Goal: Check status: Check status

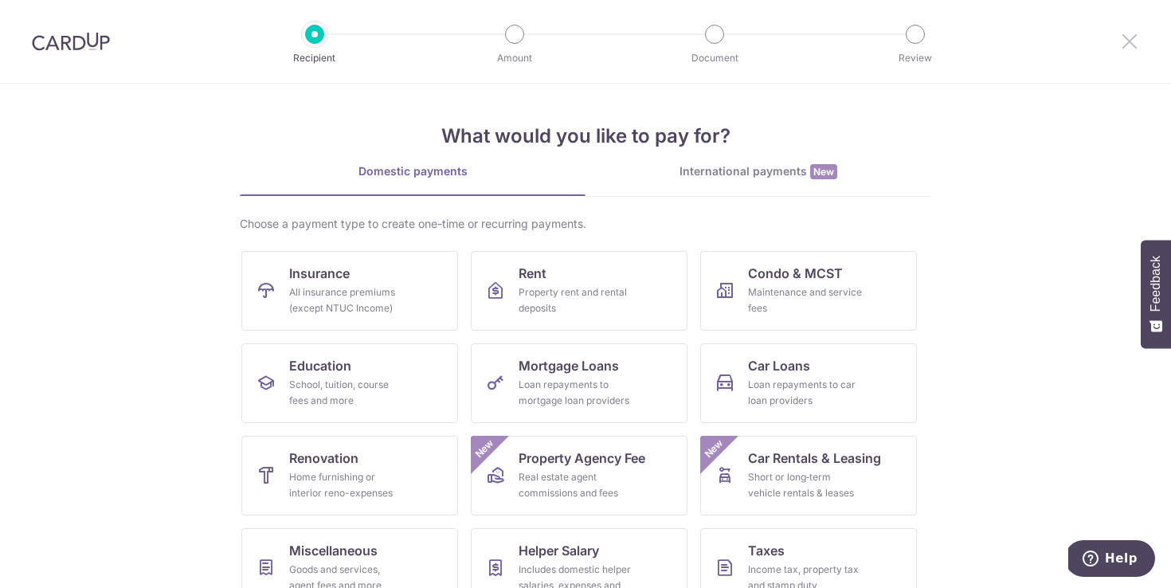
click at [1130, 31] on icon at bounding box center [1129, 41] width 19 height 20
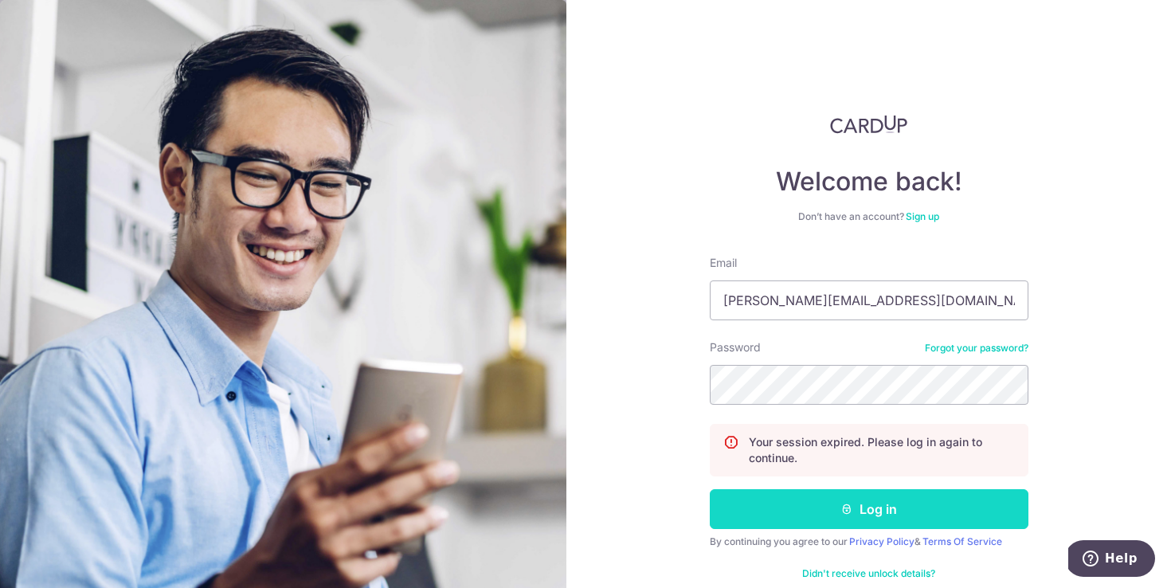
click at [786, 497] on button "Log in" at bounding box center [868, 509] width 319 height 40
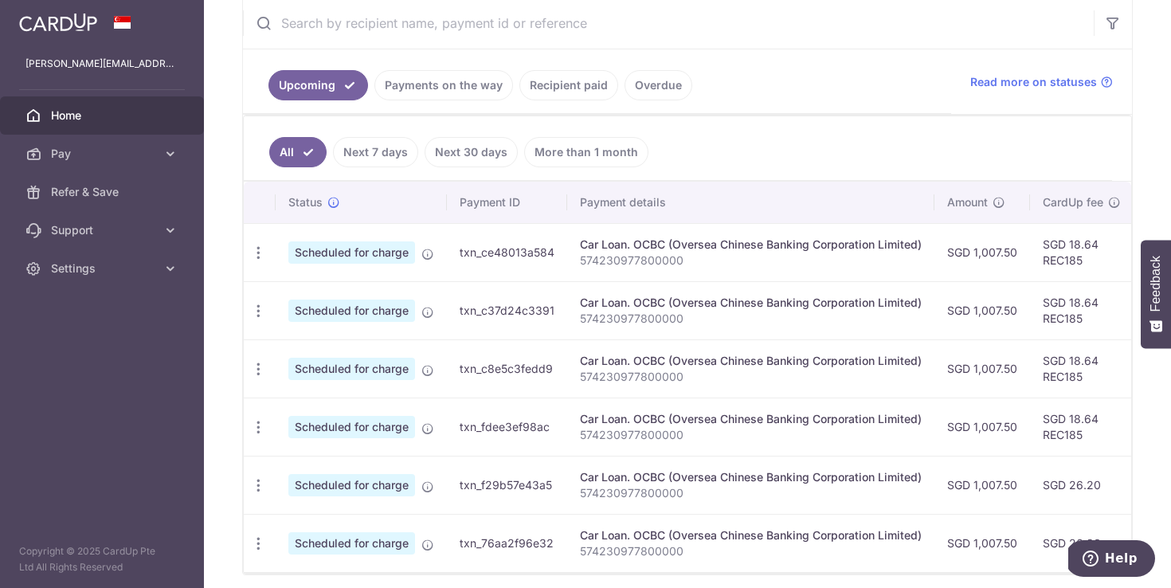
click at [419, 96] on link "Payments on the way" at bounding box center [443, 85] width 139 height 30
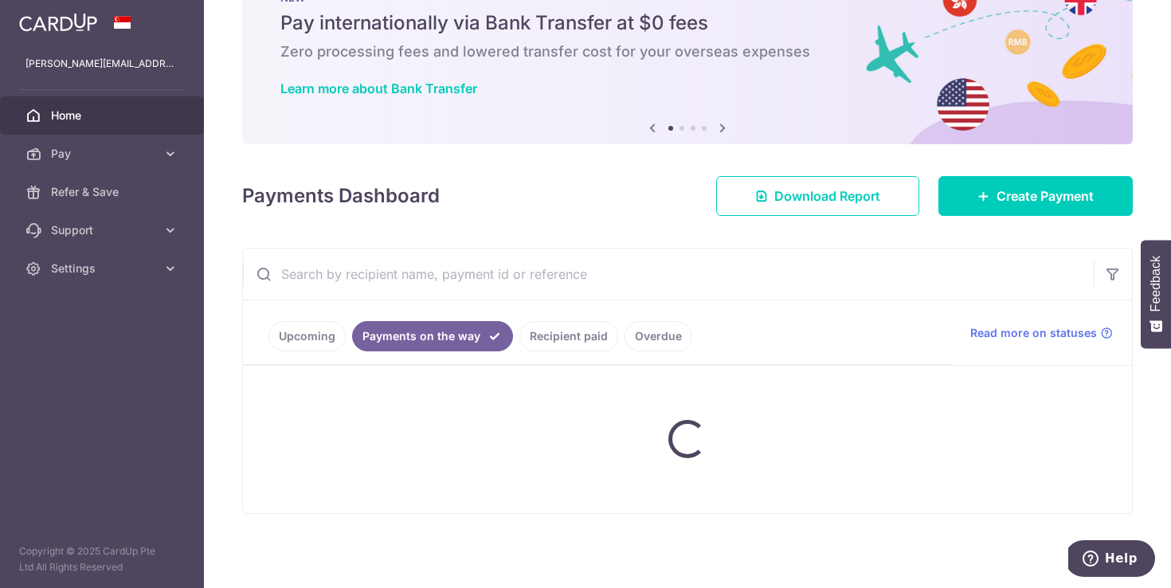
scroll to position [72, 0]
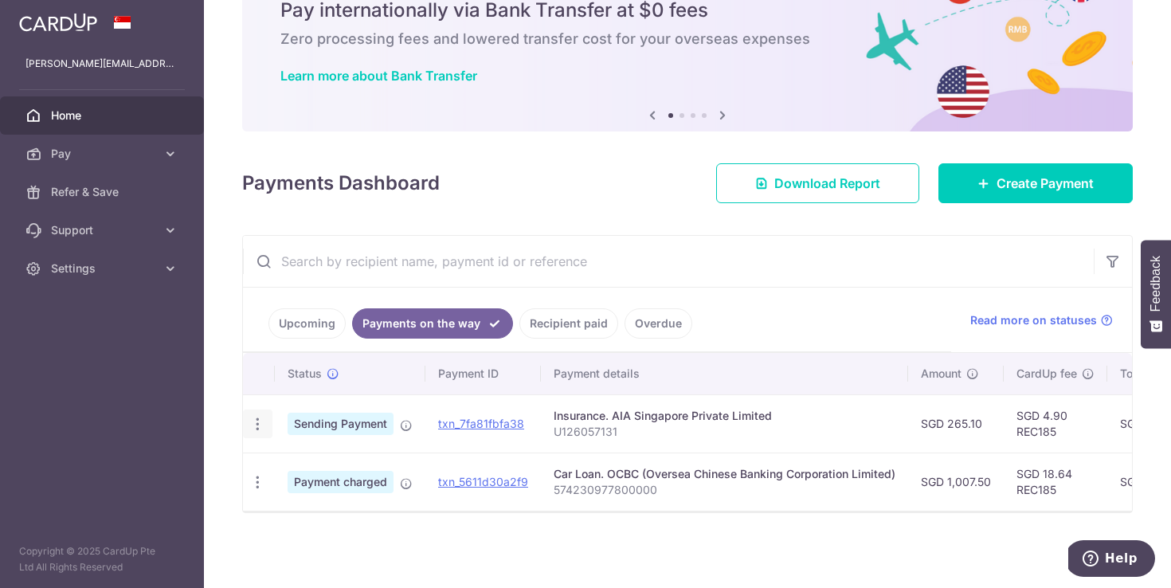
click at [252, 418] on icon "button" at bounding box center [257, 424] width 17 height 17
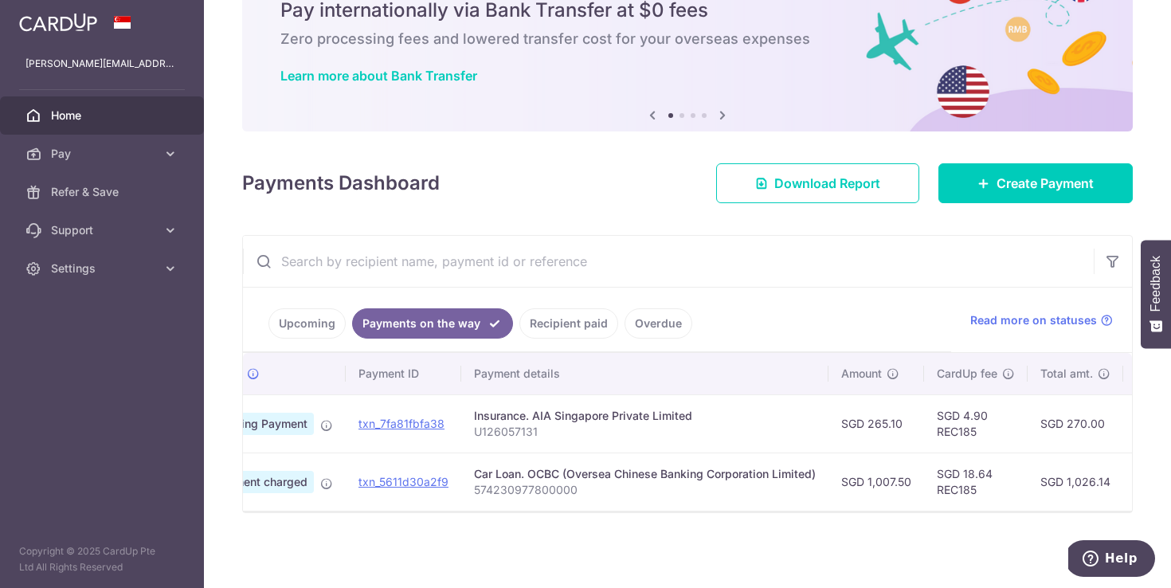
scroll to position [0, 0]
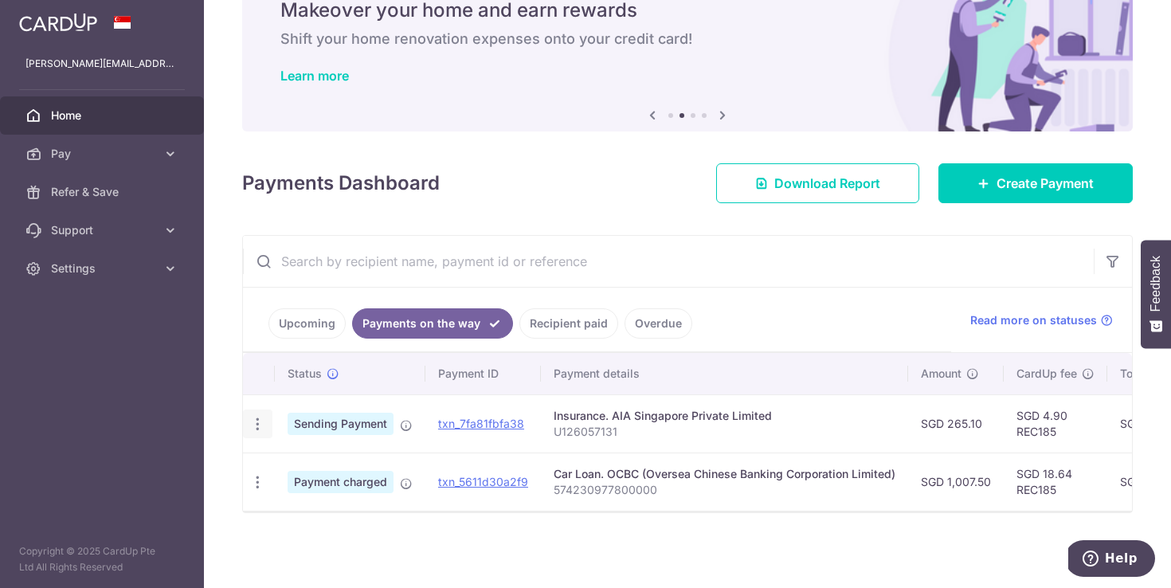
click at [260, 432] on div "PDF Receipt" at bounding box center [257, 423] width 29 height 29
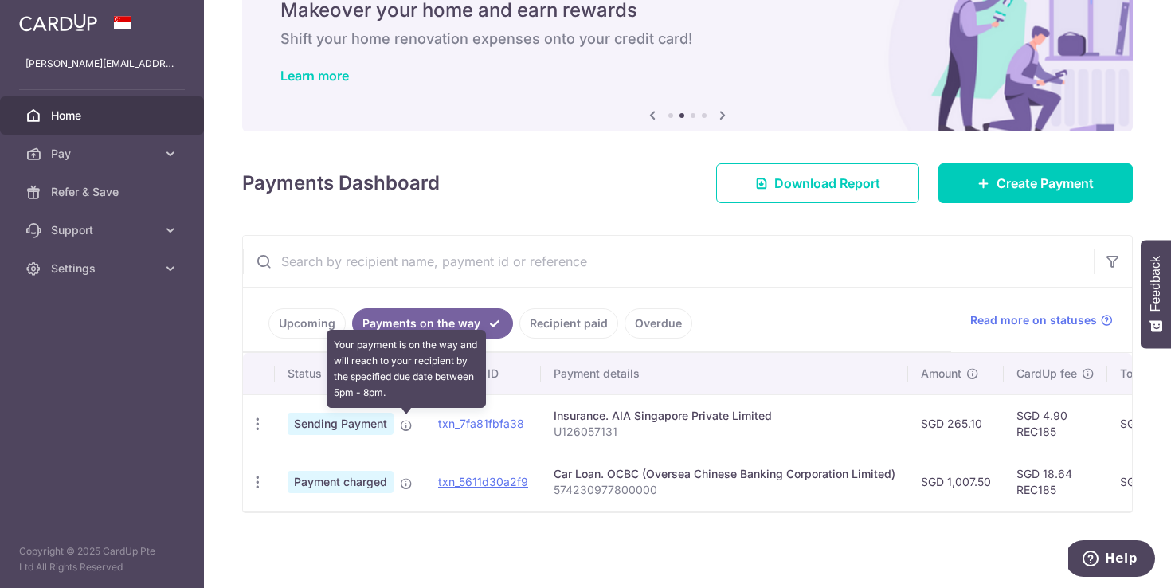
click at [408, 425] on icon at bounding box center [406, 425] width 13 height 13
